Goal: Task Accomplishment & Management: Use online tool/utility

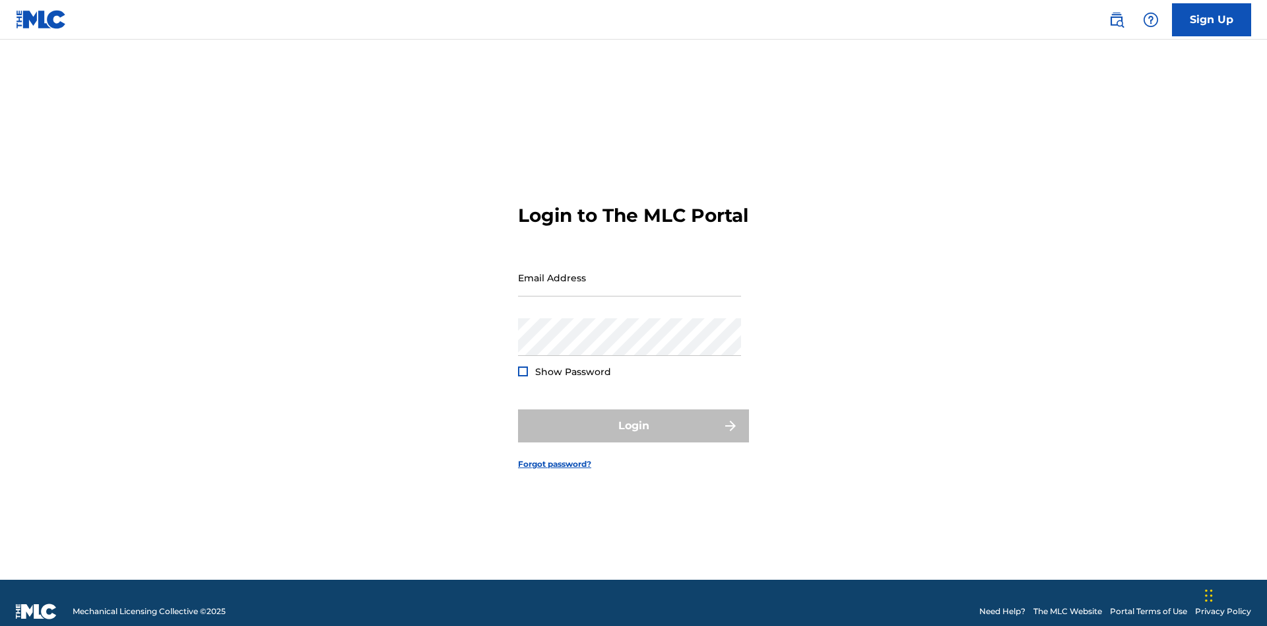
scroll to position [17, 0]
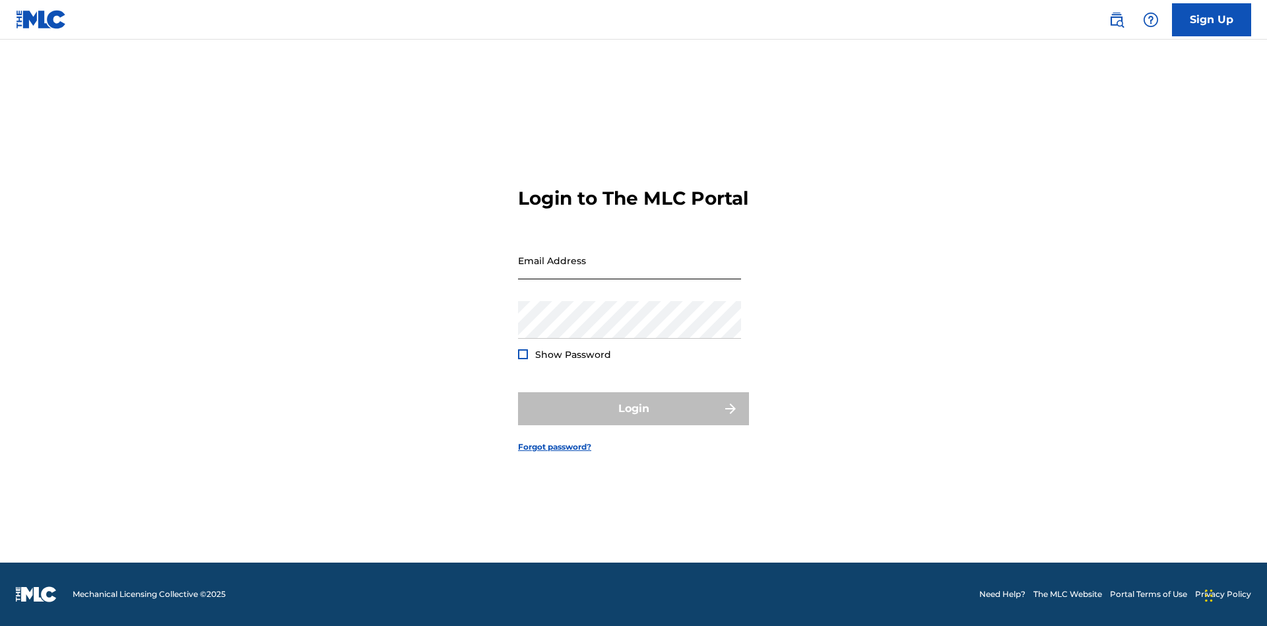
click at [630, 271] on input "Email Address" at bounding box center [629, 261] width 223 height 38
type input "Duke.McTesterson@gmail.com"
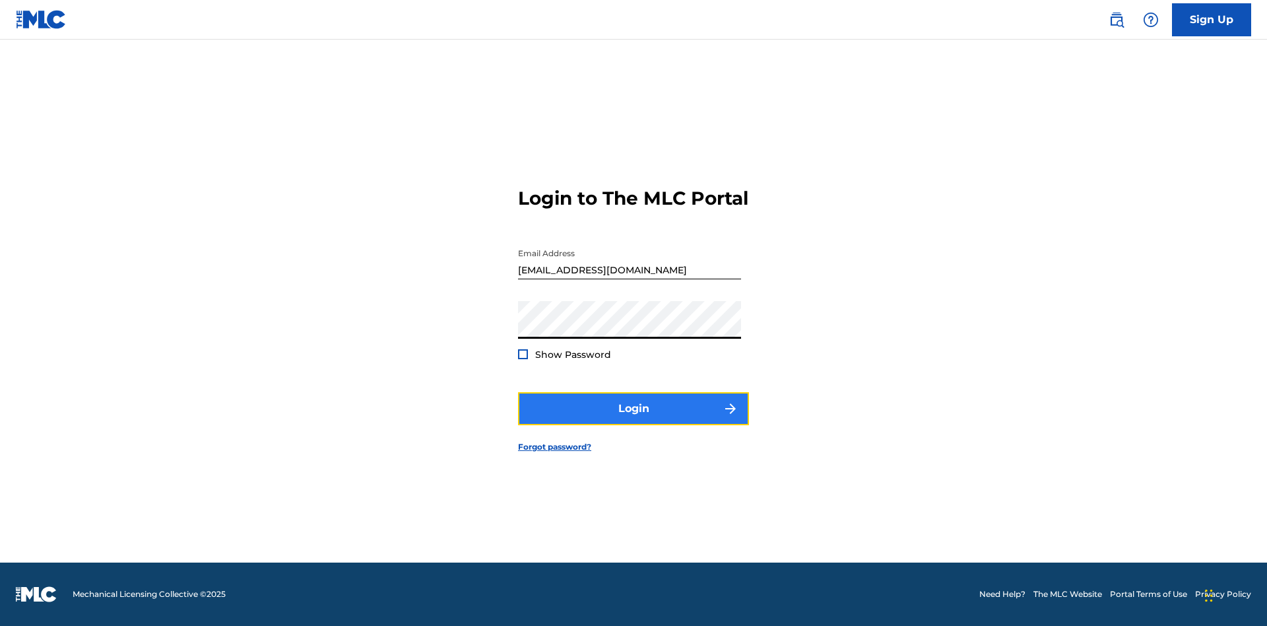
click at [634, 420] on button "Login" at bounding box center [633, 408] width 231 height 33
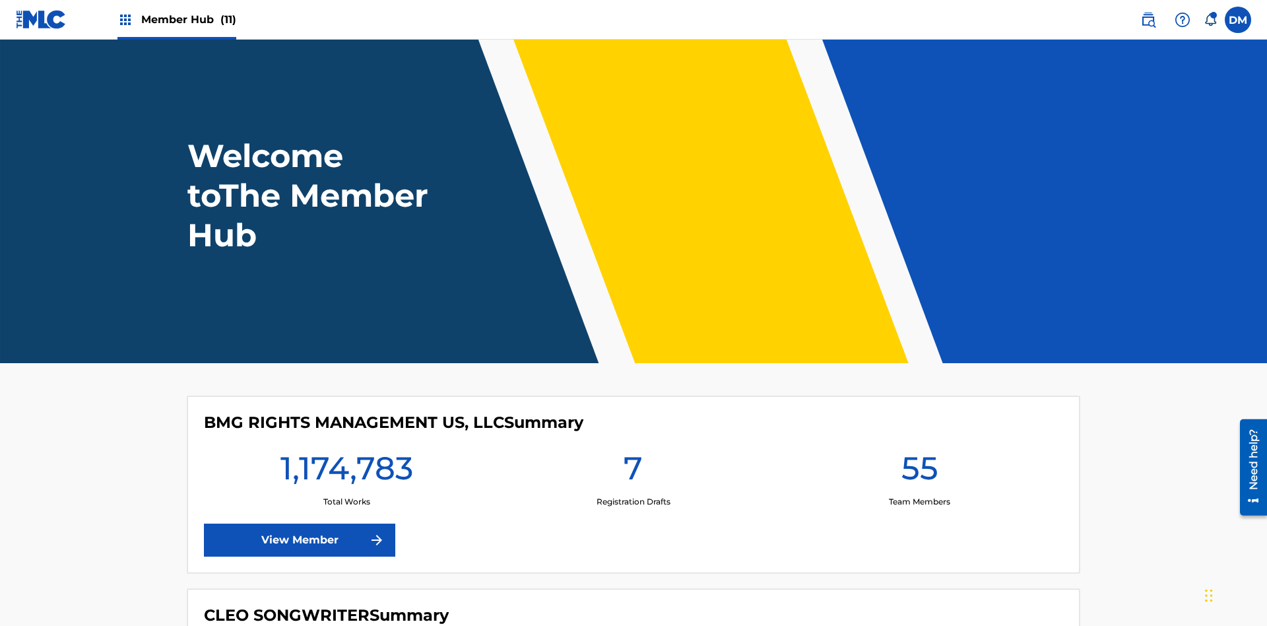
click at [188, 19] on span "Member Hub (11)" at bounding box center [188, 19] width 95 height 15
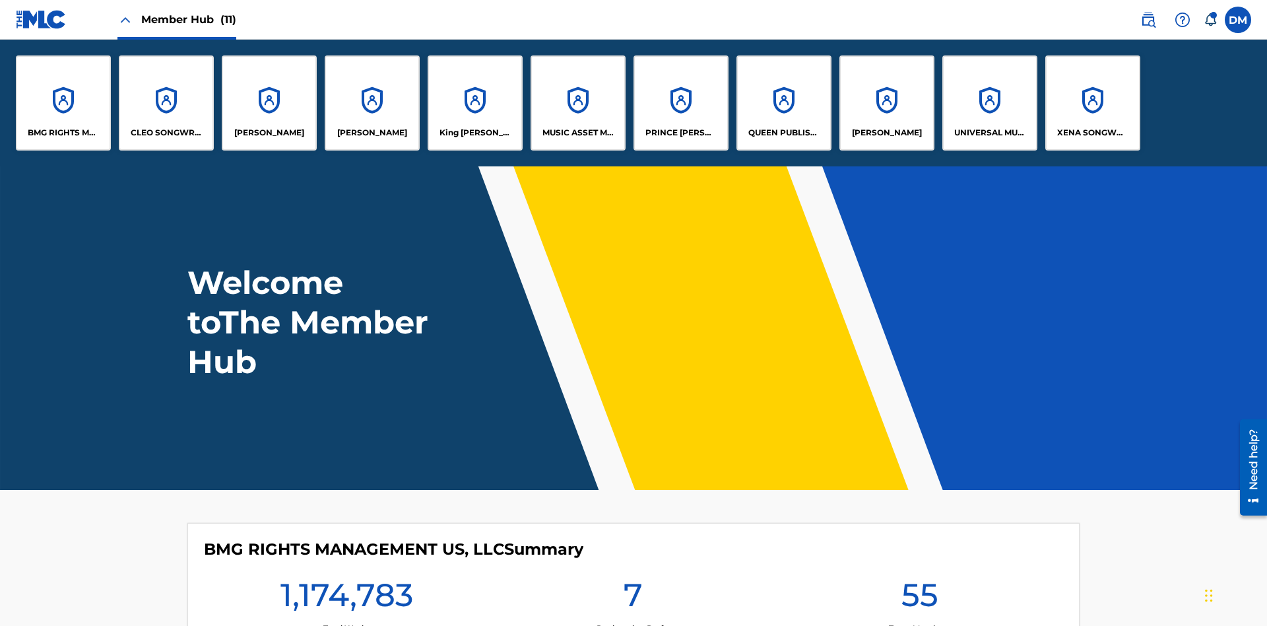
scroll to position [48, 0]
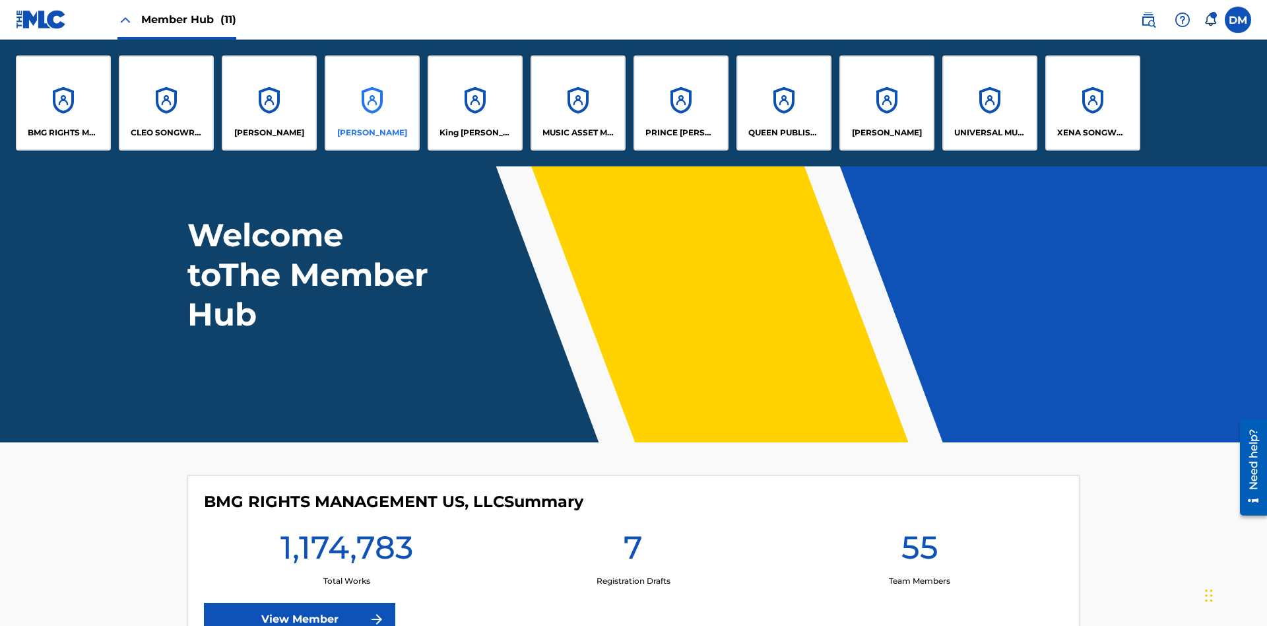
click at [372, 133] on p "EYAMA MCSINGER" at bounding box center [372, 133] width 70 height 12
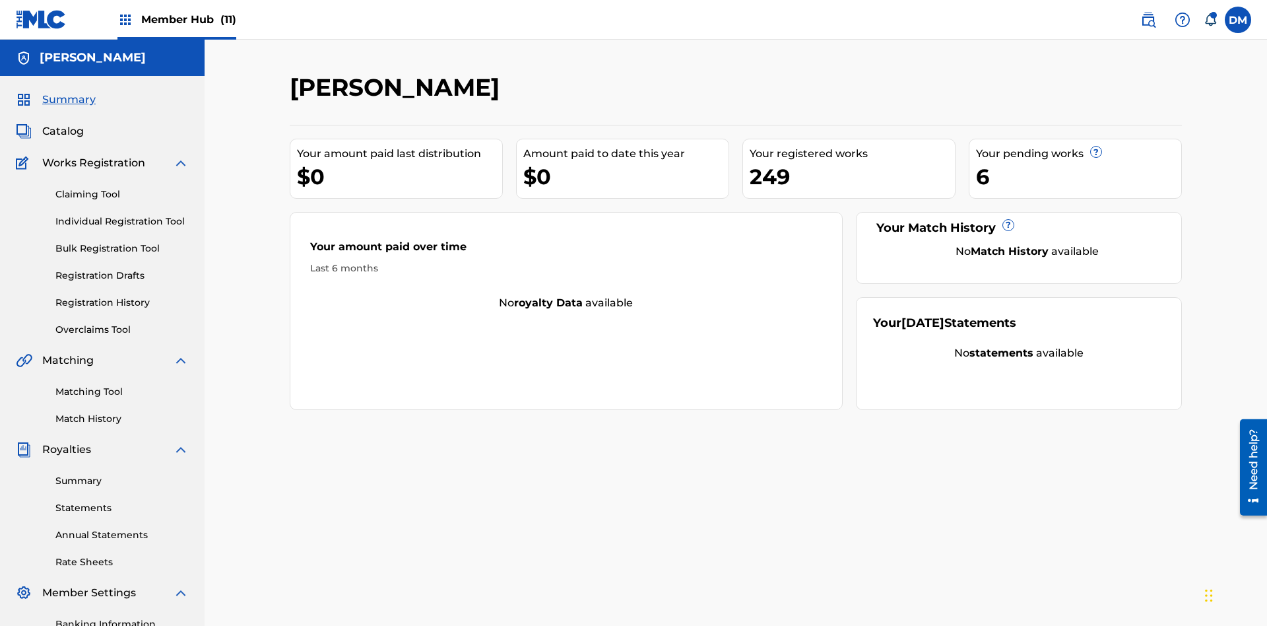
scroll to position [193, 0]
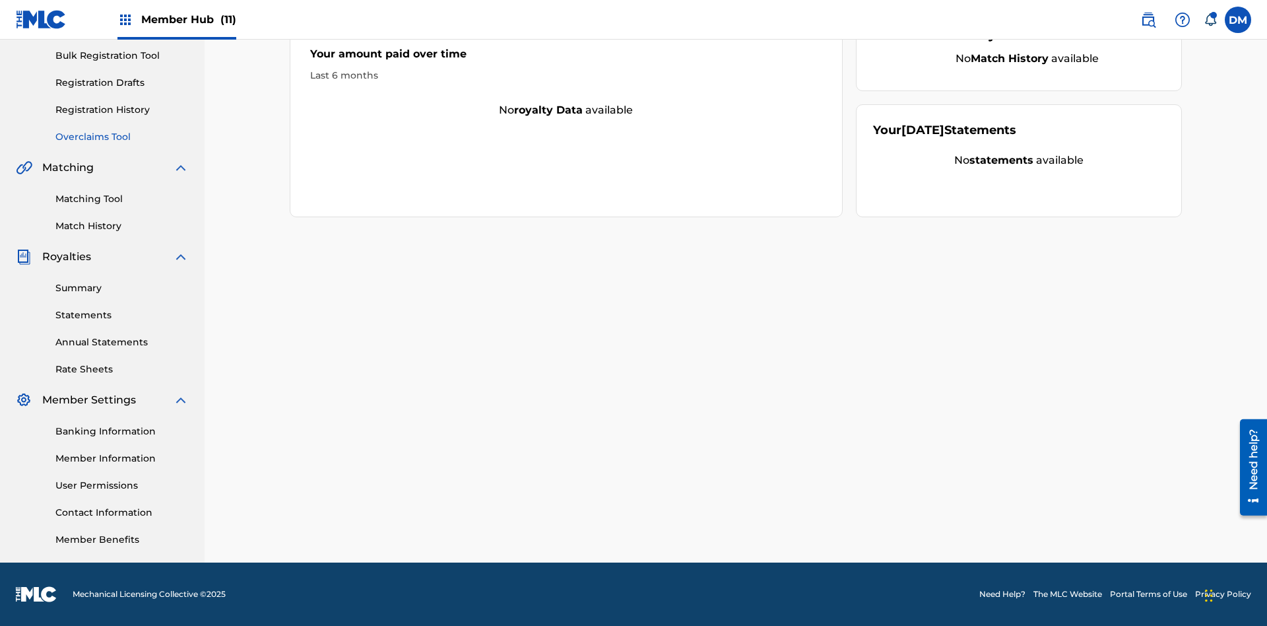
click at [122, 137] on link "Overclaims Tool" at bounding box center [121, 137] width 133 height 14
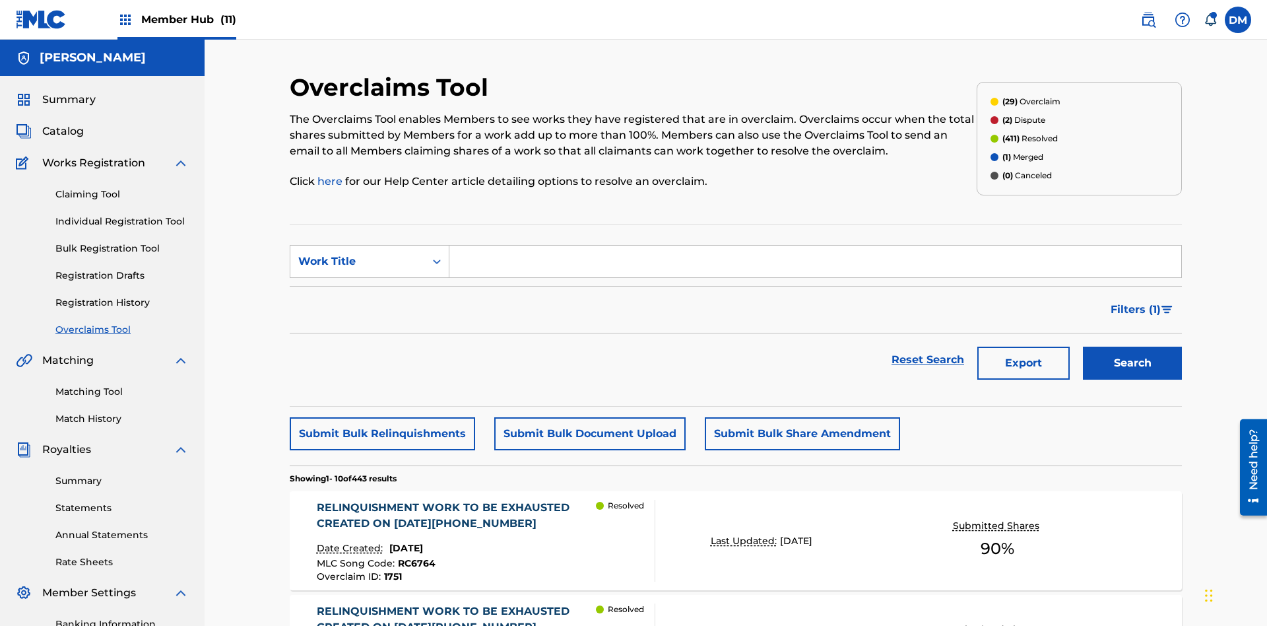
scroll to position [170, 0]
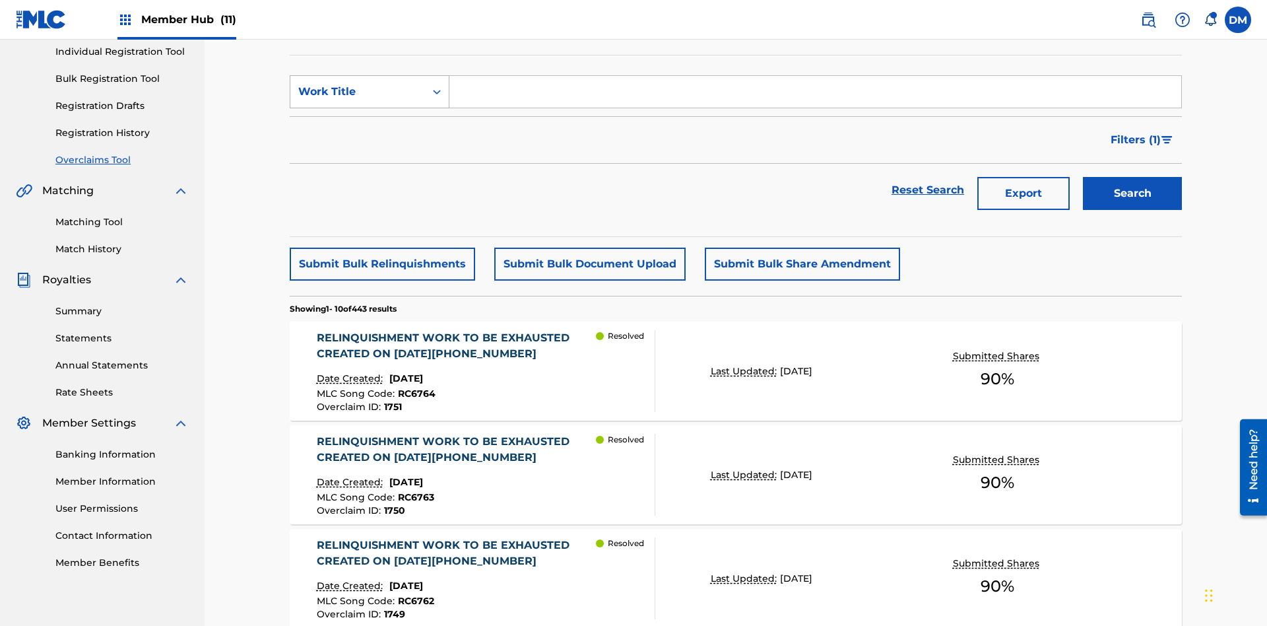
click at [358, 92] on div "Work Title" at bounding box center [357, 92] width 119 height 16
click at [370, 158] on div "Overclaim ID" at bounding box center [369, 157] width 158 height 33
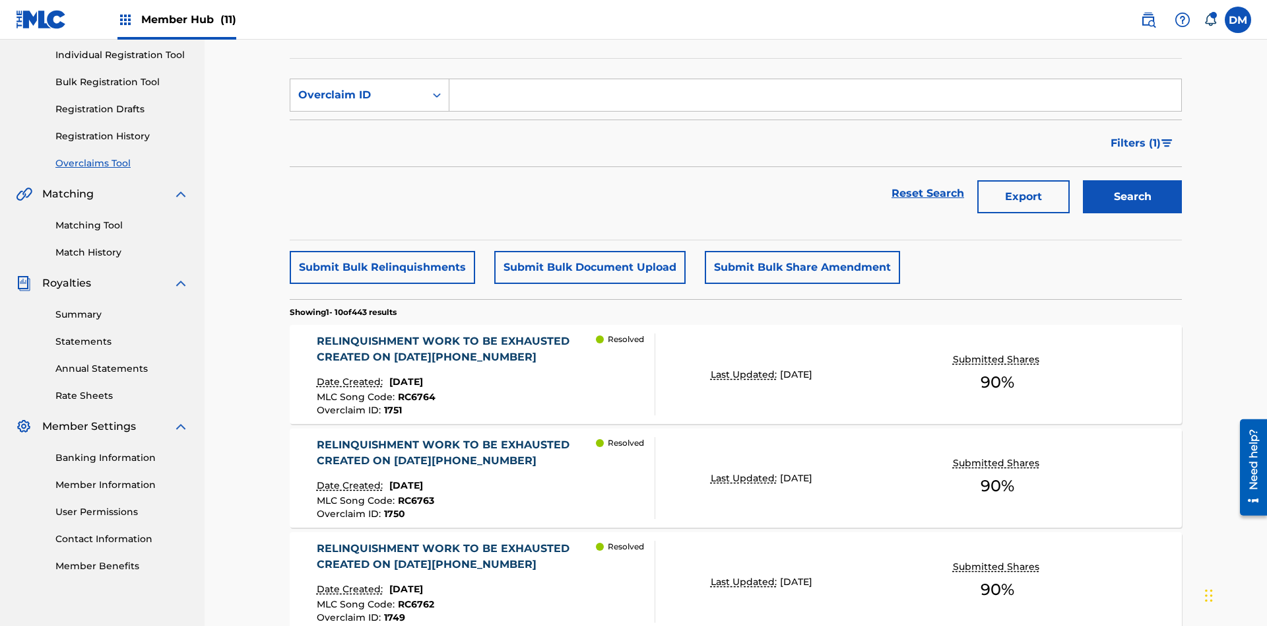
click at [815, 95] on input "Search Form" at bounding box center [815, 95] width 732 height 32
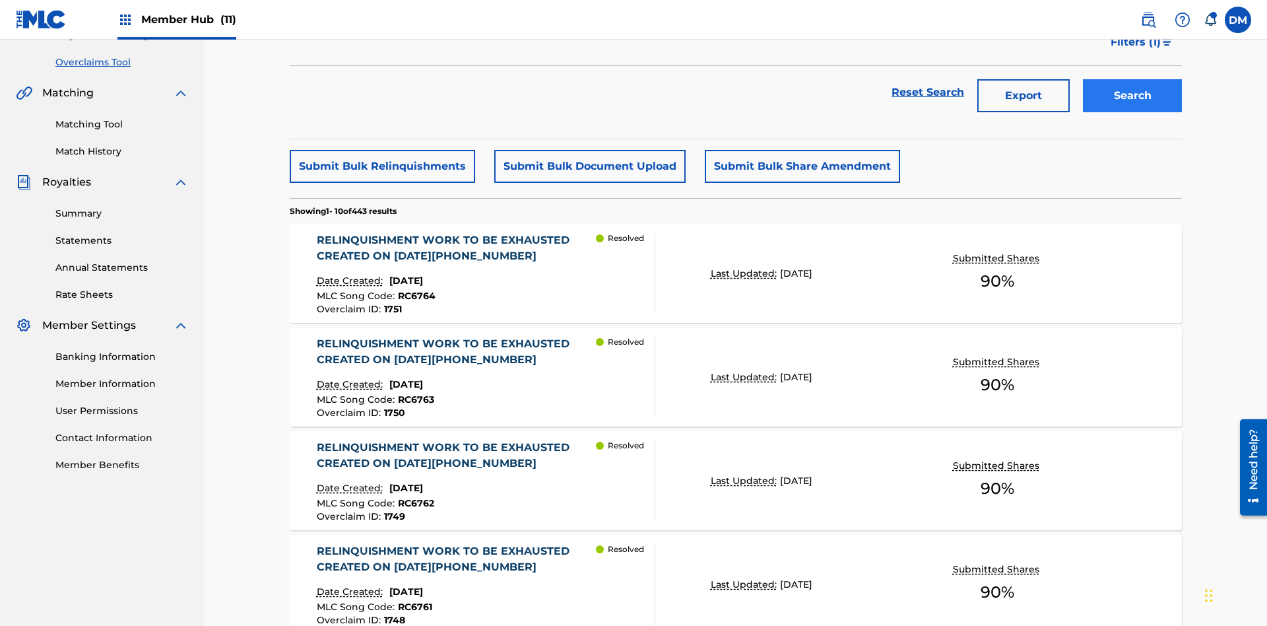
type input "1435"
click at [1133, 96] on button "Search" at bounding box center [1132, 95] width 99 height 33
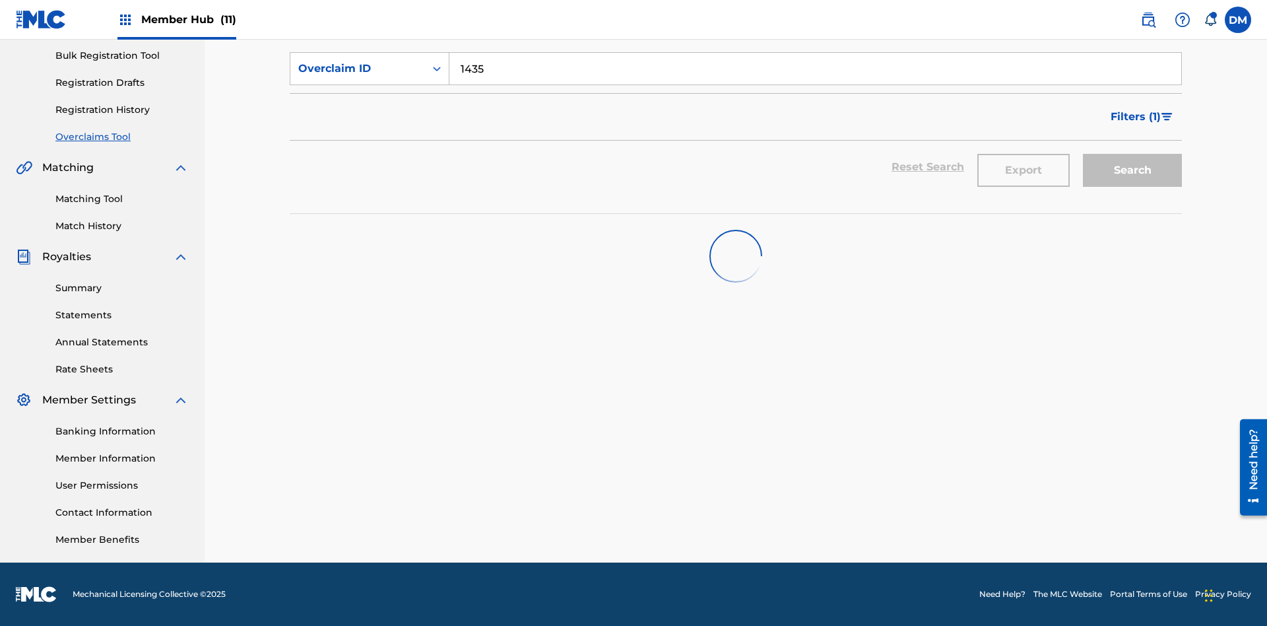
scroll to position [193, 0]
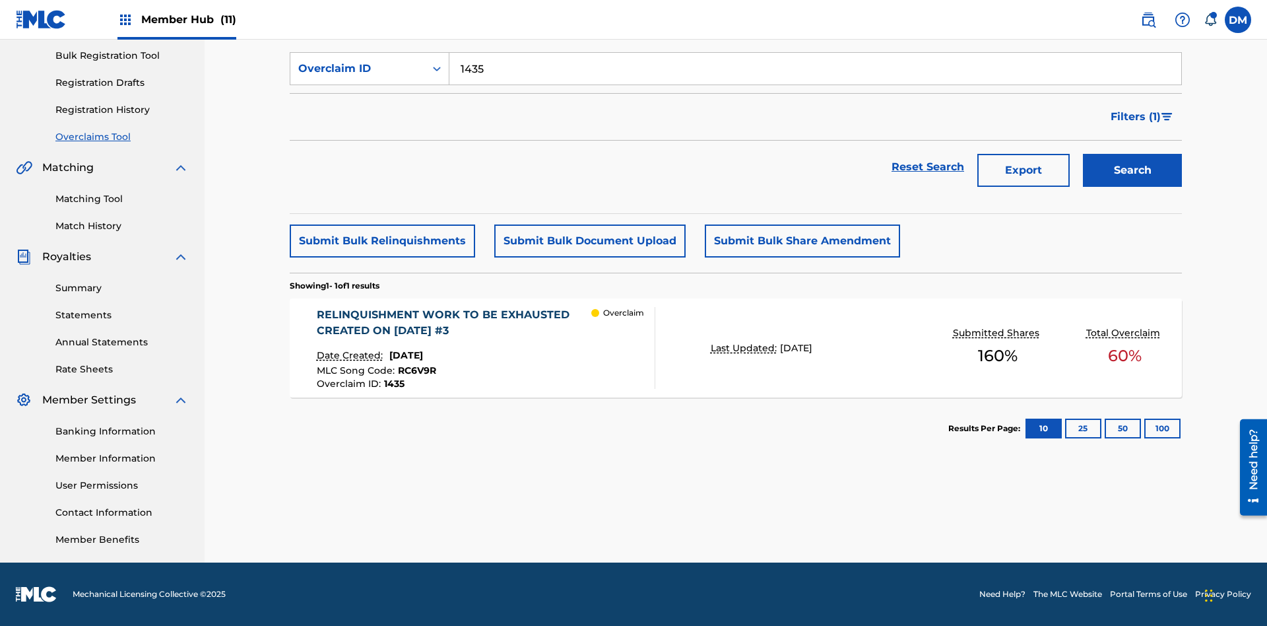
click at [453, 323] on div "RELINQUISHMENT WORK TO BE EXHAUSTED CREATED ON 2025.04.25 #3" at bounding box center [454, 323] width 275 height 32
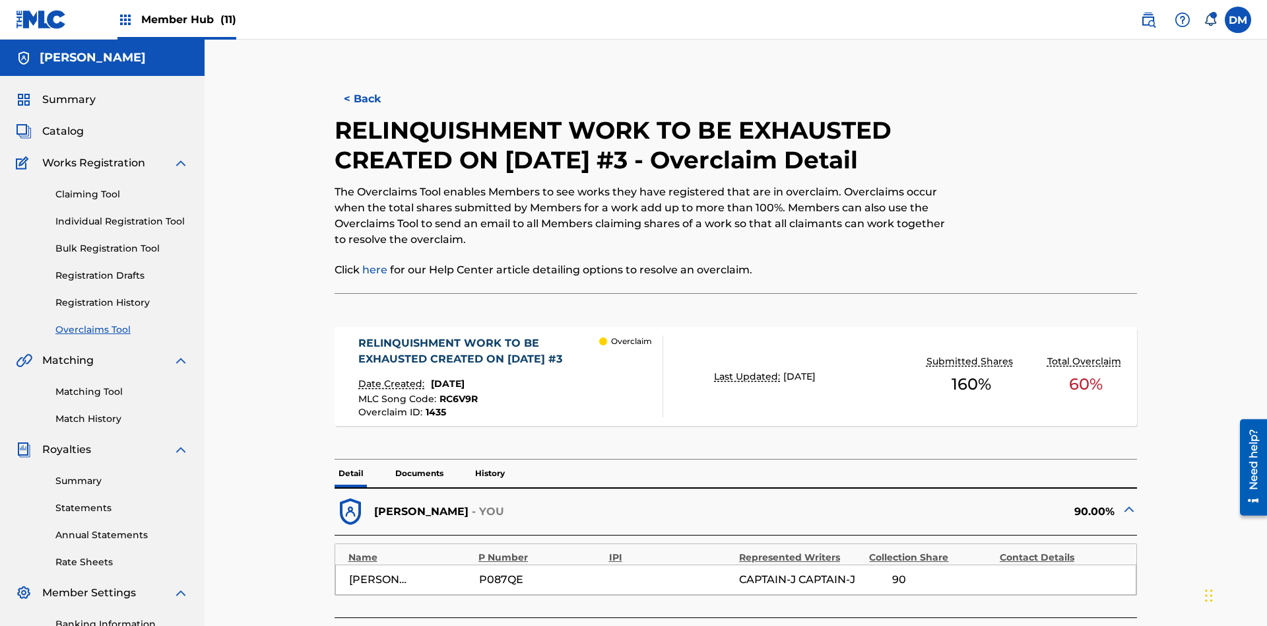
scroll to position [415, 0]
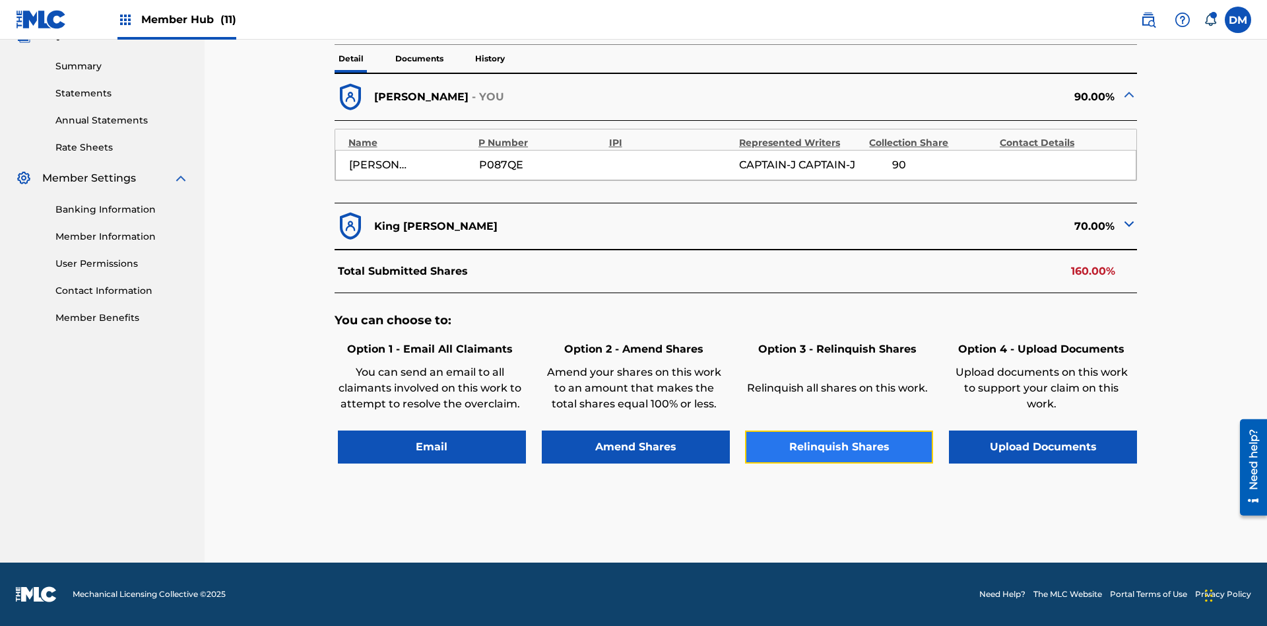
click at [839, 446] on button "Relinquish Shares" at bounding box center [839, 446] width 188 height 33
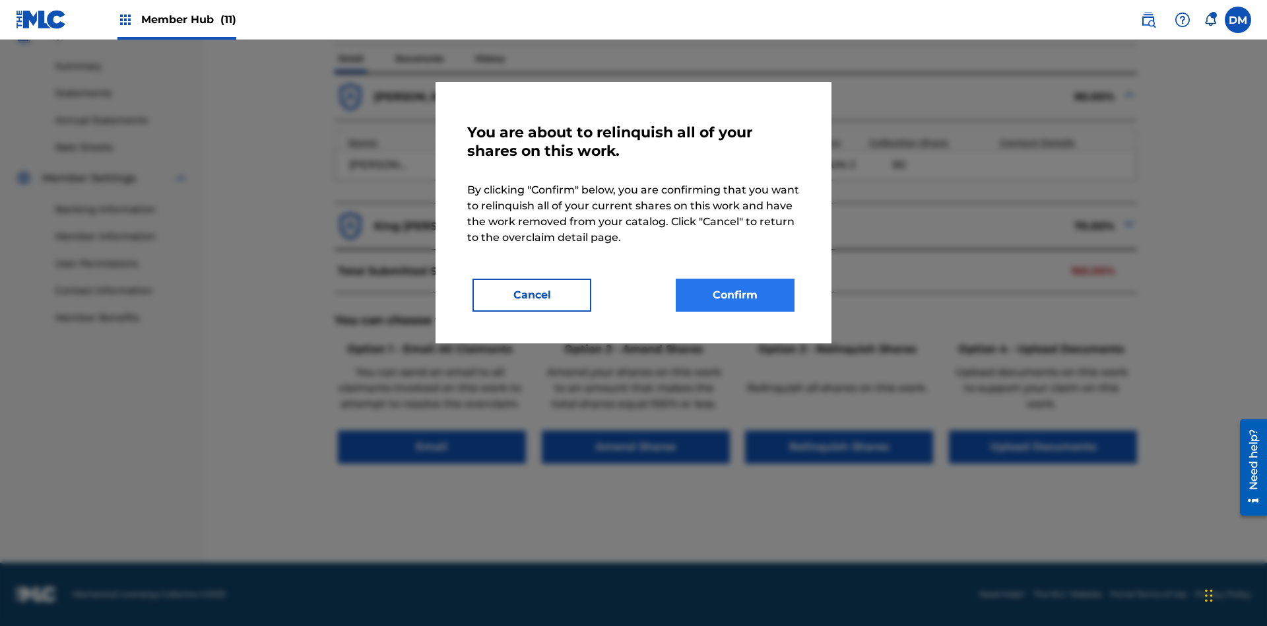
click at [735, 295] on button "Confirm" at bounding box center [735, 295] width 119 height 33
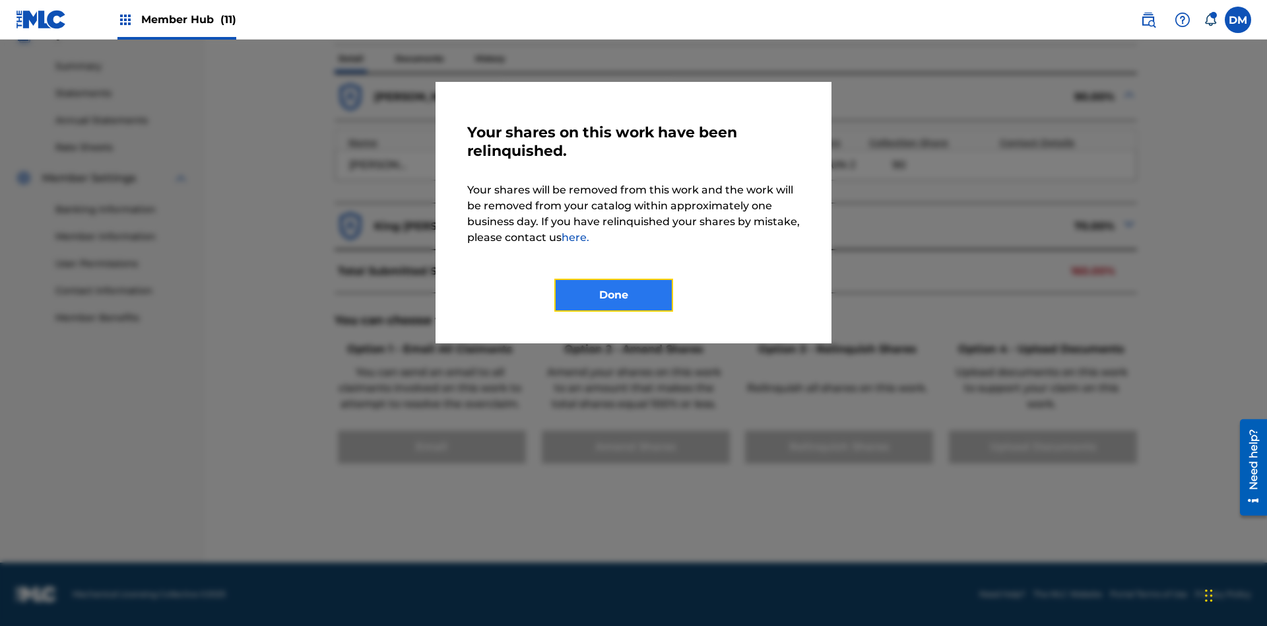
click at [614, 295] on button "Done" at bounding box center [613, 295] width 119 height 33
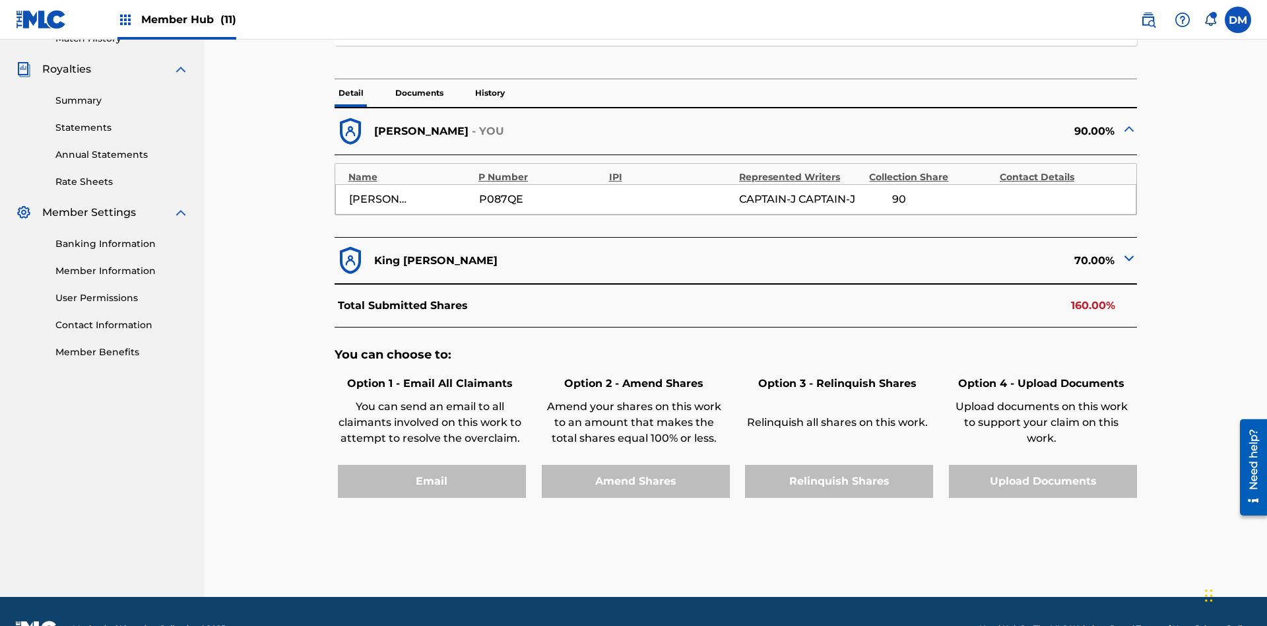
click at [489, 93] on p "History" at bounding box center [490, 93] width 38 height 28
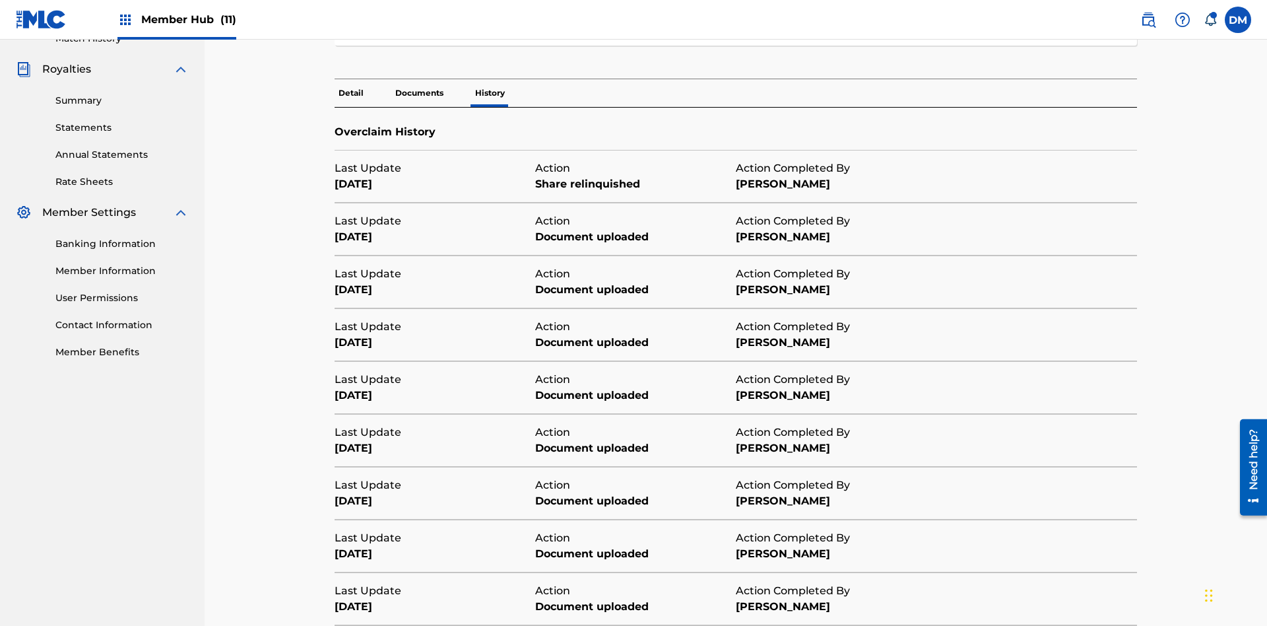
scroll to position [477, 0]
